Goal: Find specific page/section: Find specific page/section

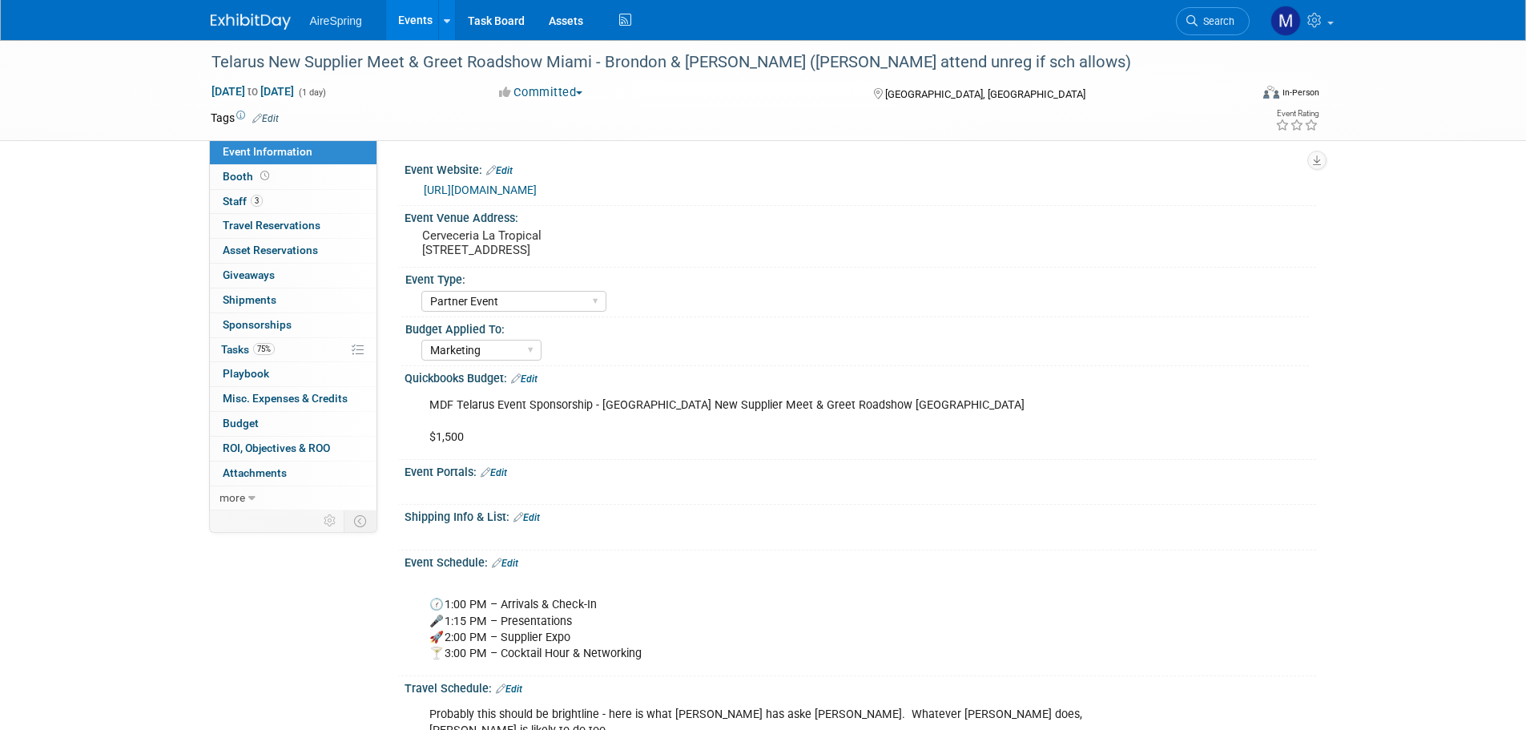
select select "Partner Event"
select select "Marketing"
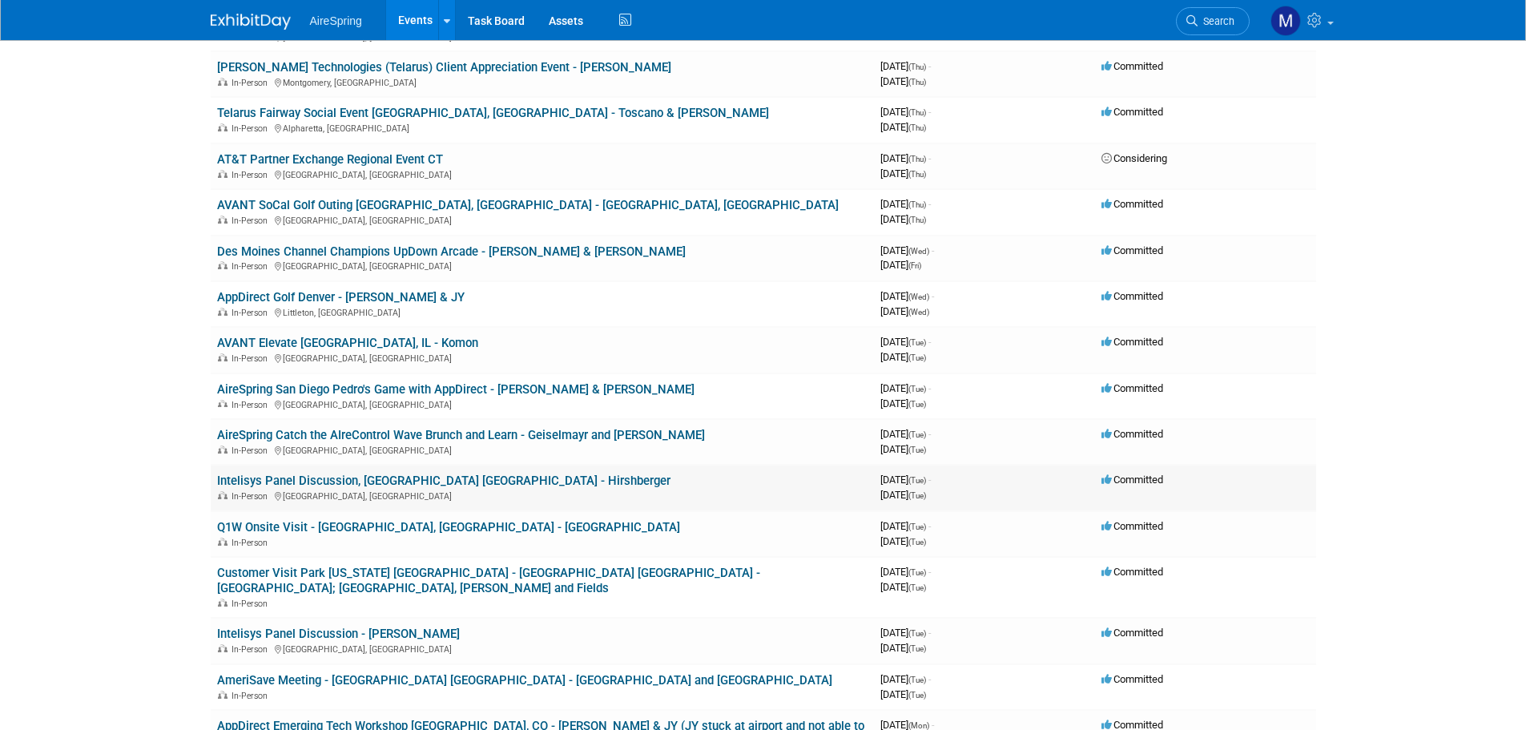
scroll to position [4816, 0]
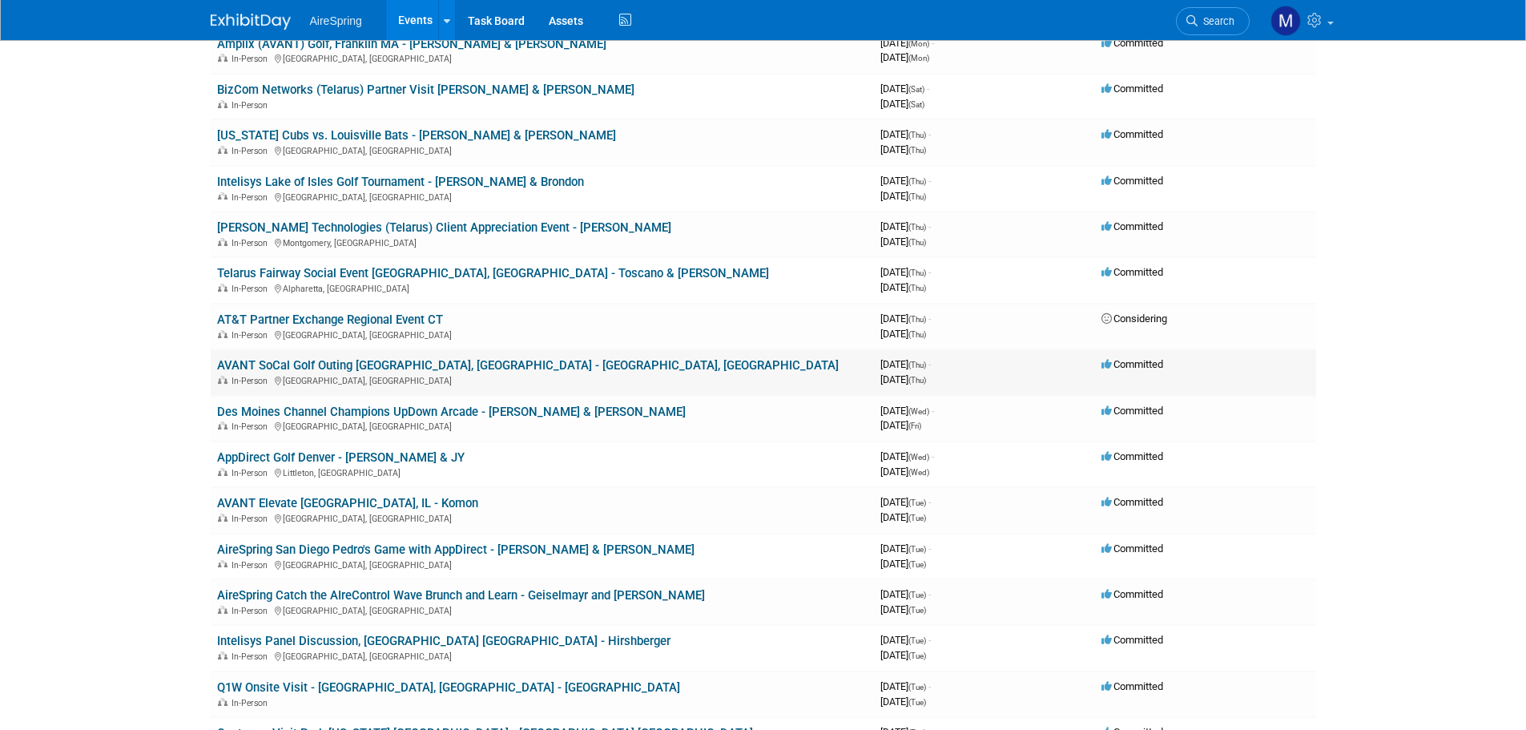
click at [518, 358] on link "AVANT SoCal Golf Outing [GEOGRAPHIC_DATA], [GEOGRAPHIC_DATA] - [GEOGRAPHIC_DATA…" at bounding box center [528, 365] width 622 height 14
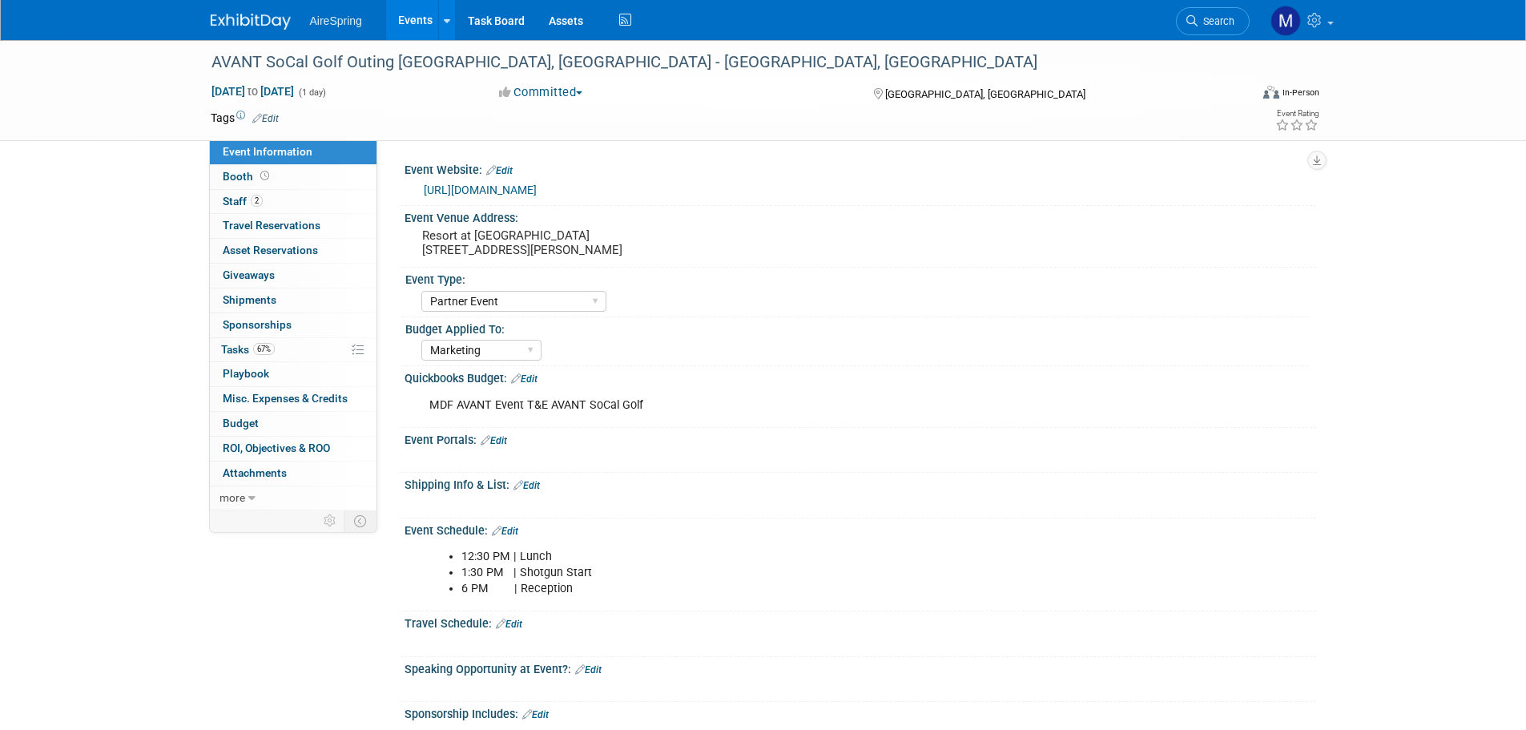
select select "Partner Event"
select select "Marketing"
drag, startPoint x: 431, startPoint y: 406, endPoint x: 682, endPoint y: 410, distance: 250.8
click at [682, 410] on div "MDF AVANT Event T&E AVANT SoCal Golf" at bounding box center [779, 405] width 722 height 32
copy div "MDF AVANT Event T&E AVANT SoCal Golf"
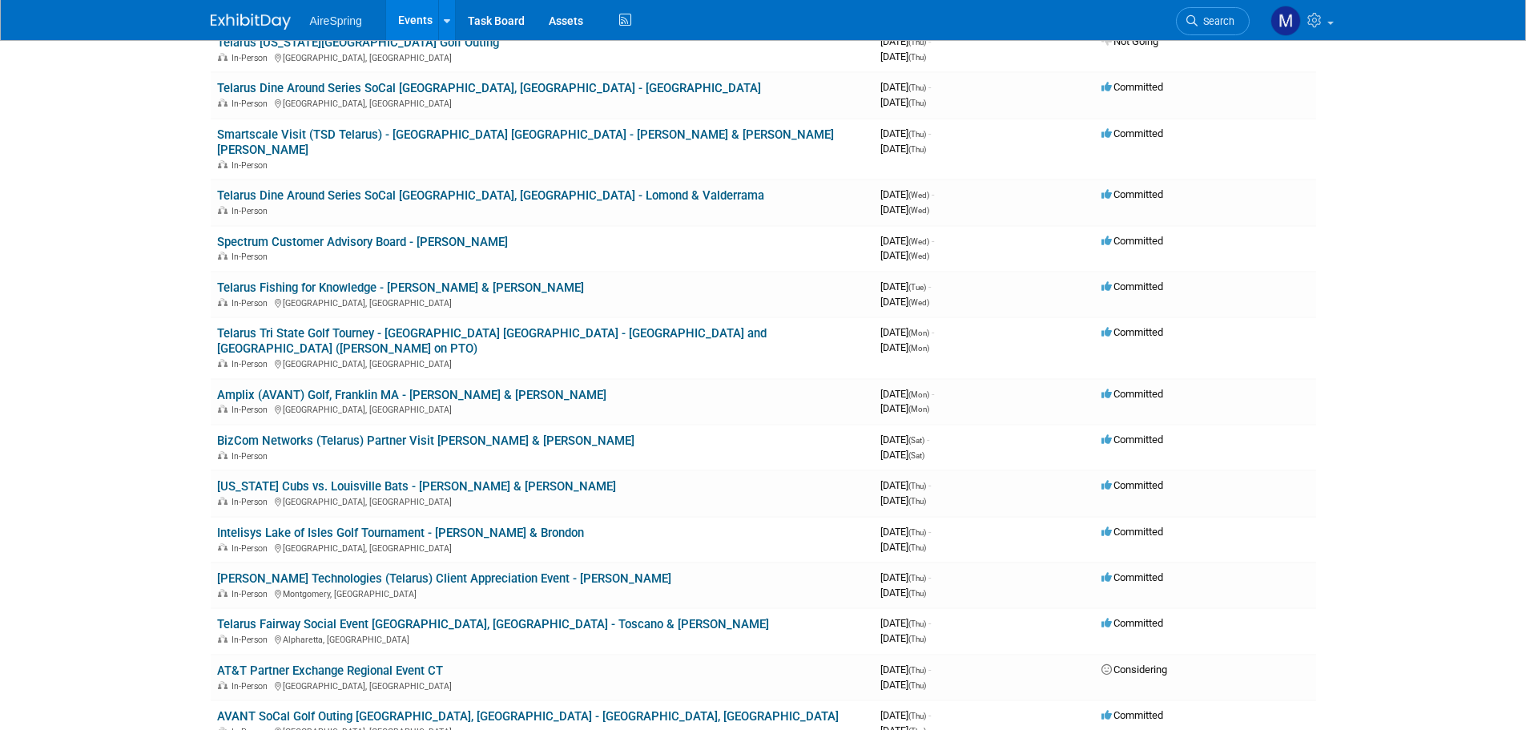
scroll to position [4415, 0]
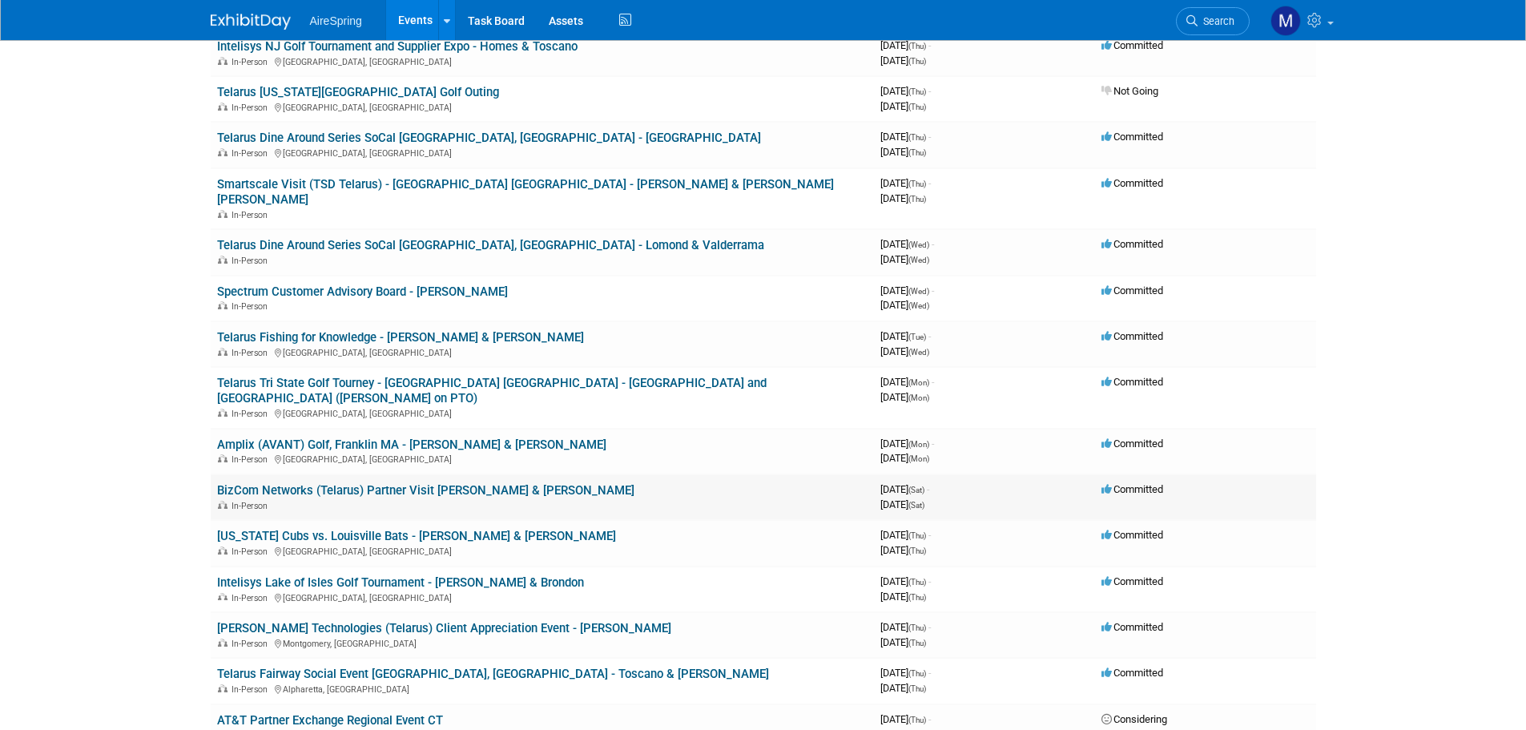
click at [480, 483] on link "BizCom Networks (Telarus) Partner Visit [PERSON_NAME] & [PERSON_NAME]" at bounding box center [425, 490] width 417 height 14
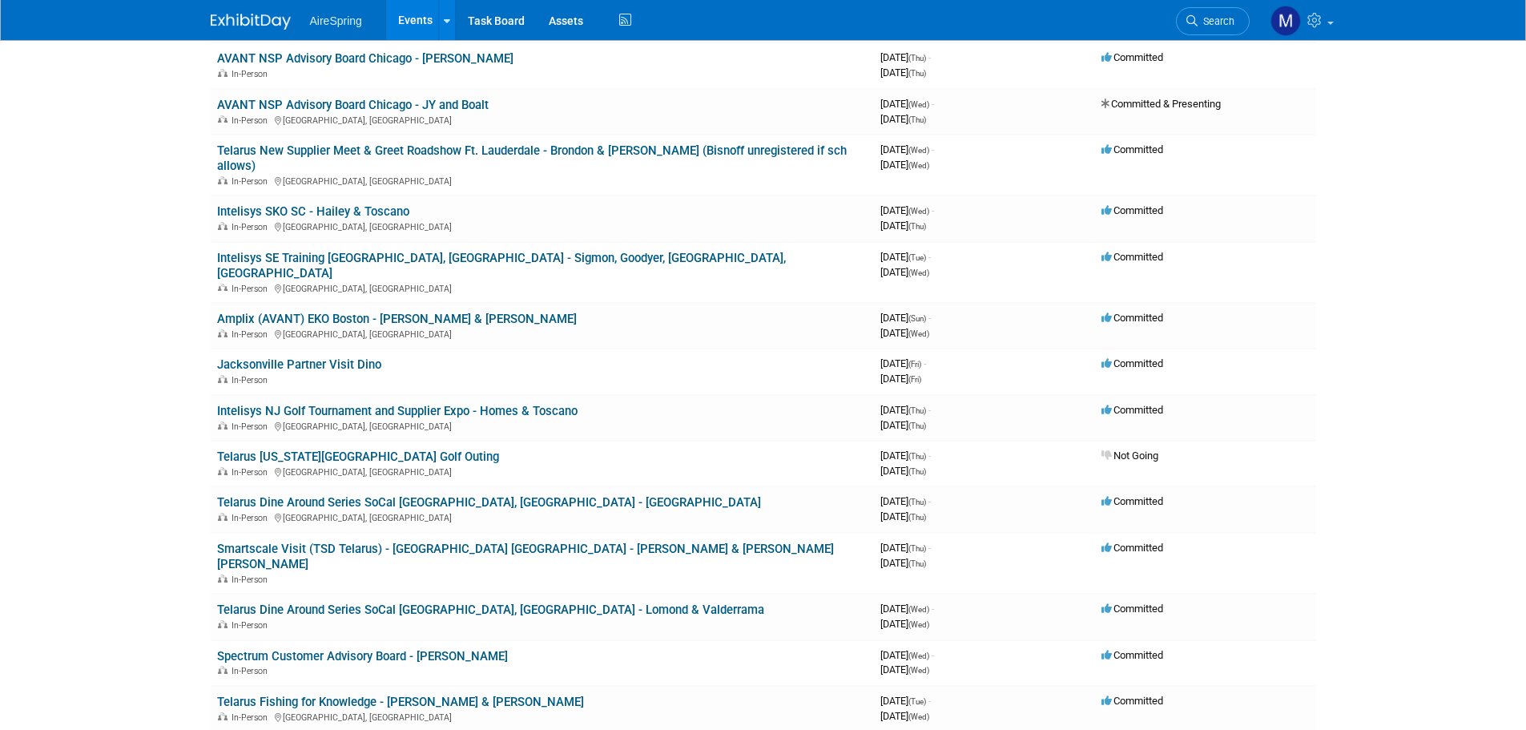
scroll to position [4015, 0]
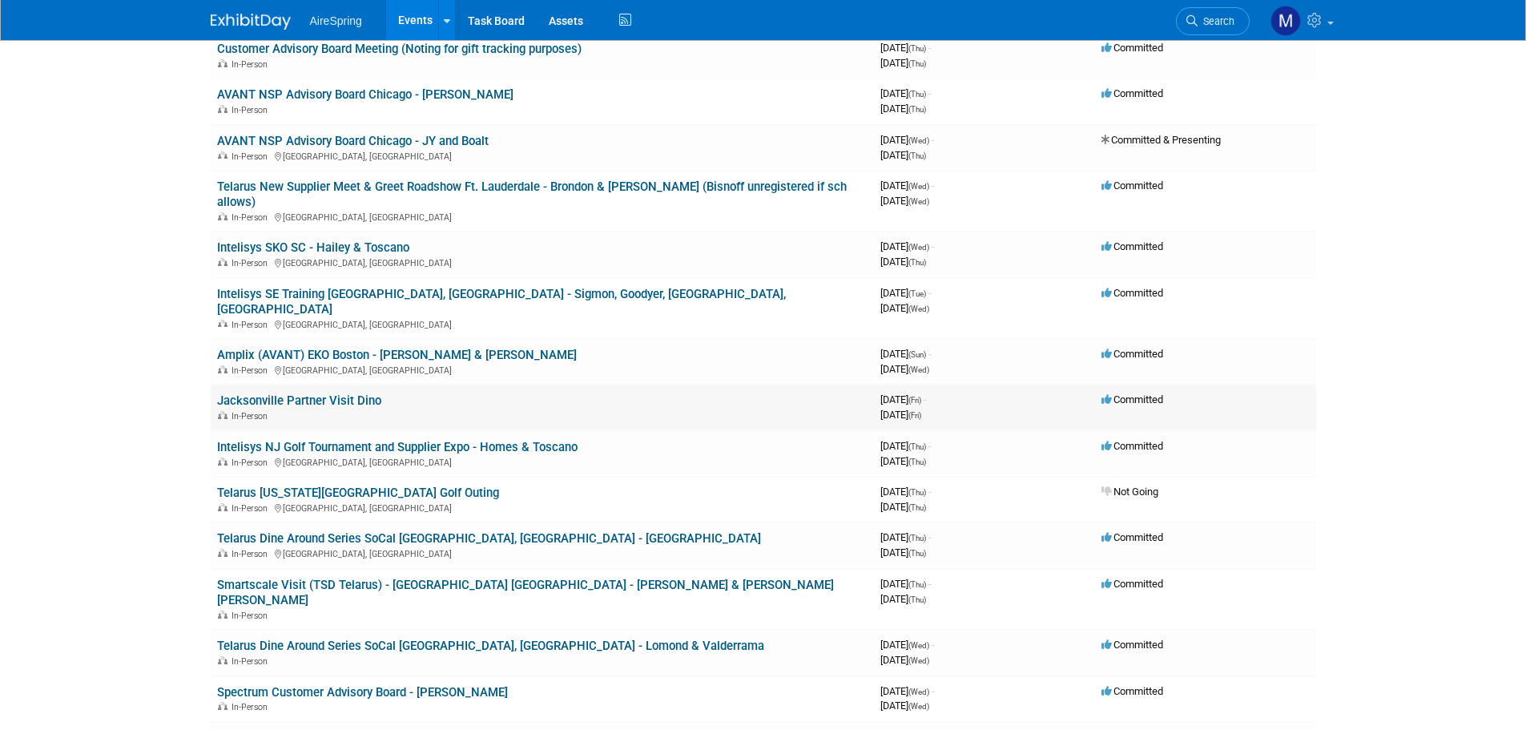
click at [333, 393] on link "Jacksonville Partner Visit Dino" at bounding box center [299, 400] width 164 height 14
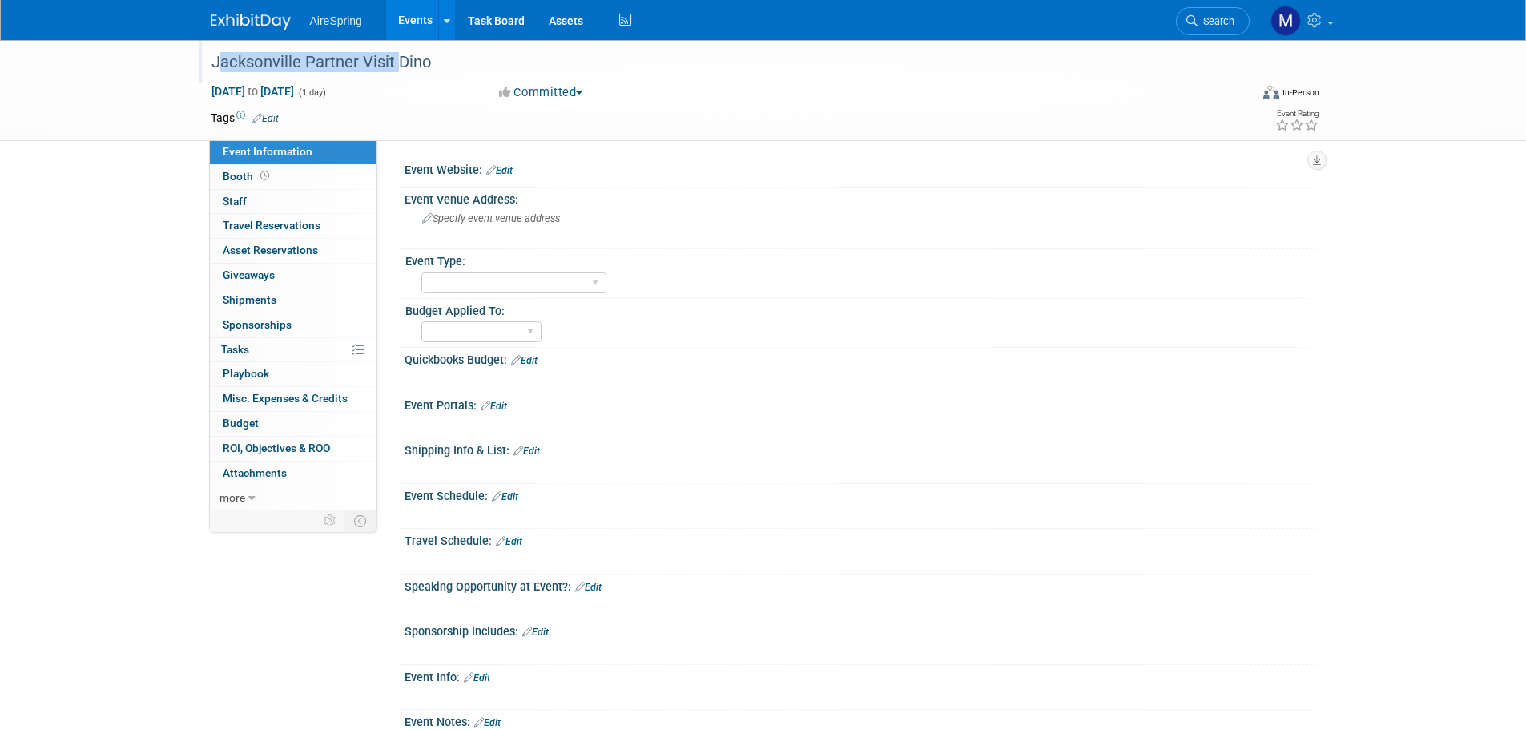
drag, startPoint x: 212, startPoint y: 63, endPoint x: 393, endPoint y: 63, distance: 181.1
click at [393, 63] on div "Jacksonville Partner Visit Dino" at bounding box center [716, 62] width 1020 height 29
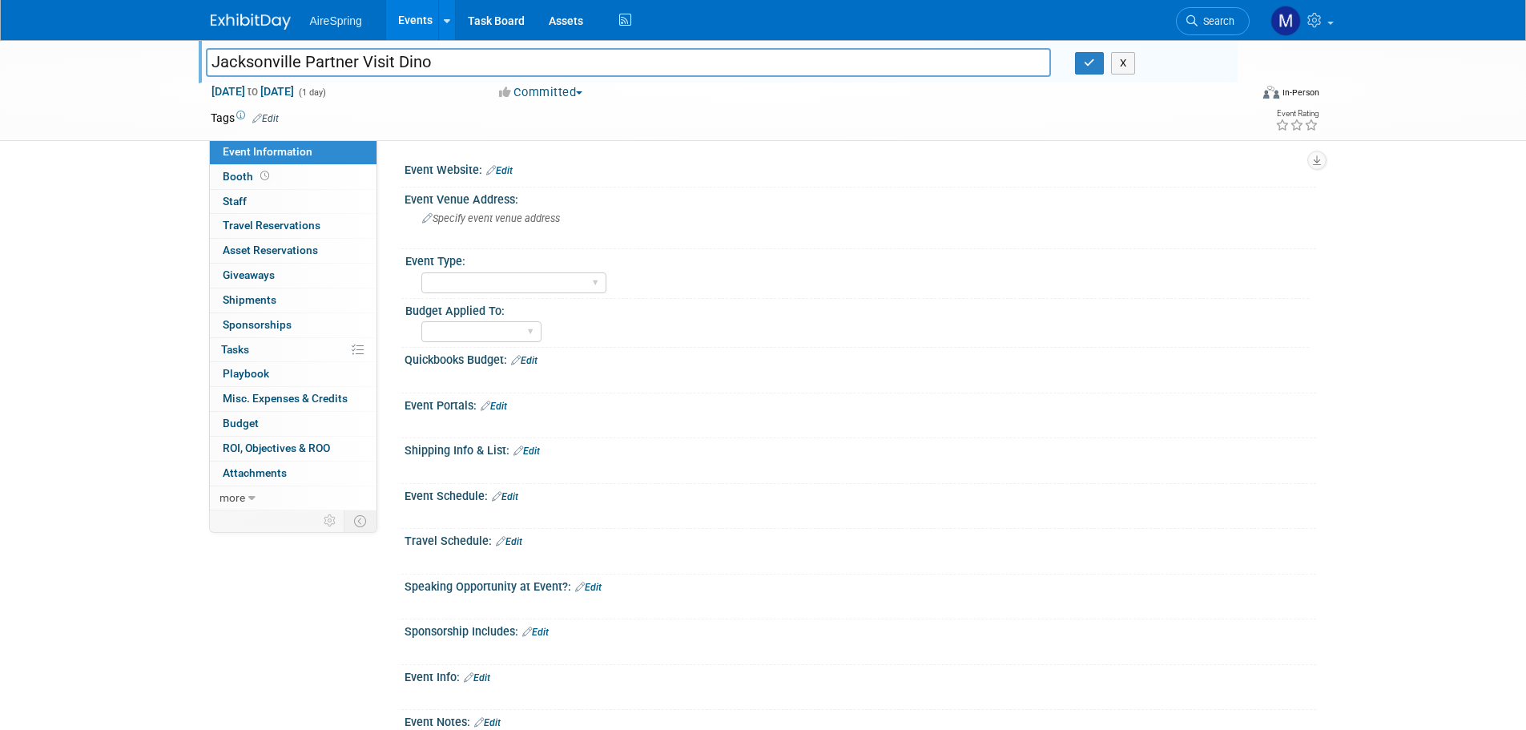
drag, startPoint x: 393, startPoint y: 63, endPoint x: 0, endPoint y: 50, distance: 393.6
click at [0, 50] on div "Jacksonville Partner Visit Dino Jacksonville Partner Visit Dino X [DATE] to [DA…" at bounding box center [763, 90] width 1526 height 101
